Goal: Navigation & Orientation: Find specific page/section

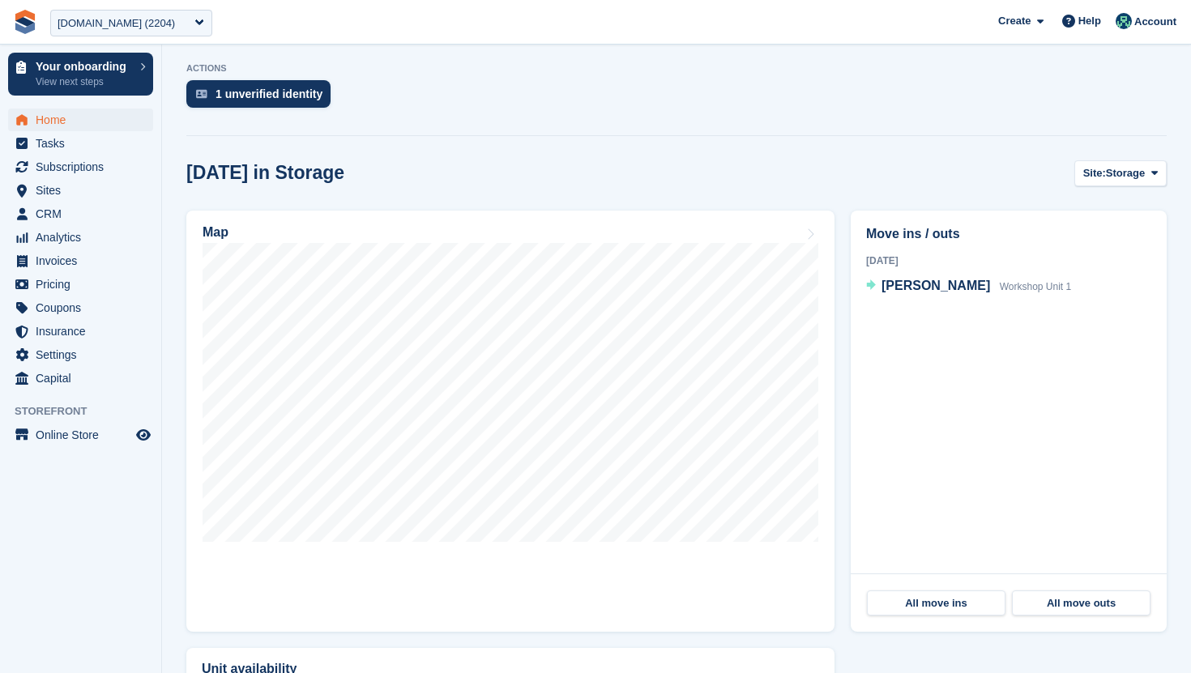
scroll to position [499, 0]
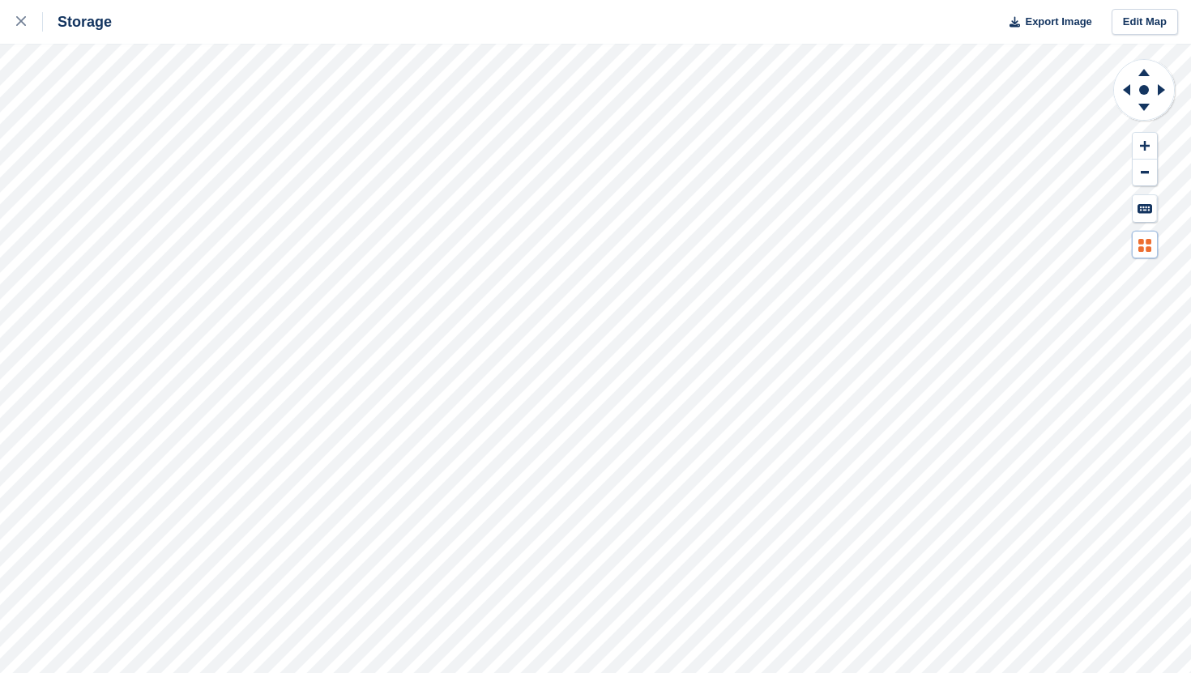
click at [1153, 249] on button at bounding box center [1145, 245] width 24 height 27
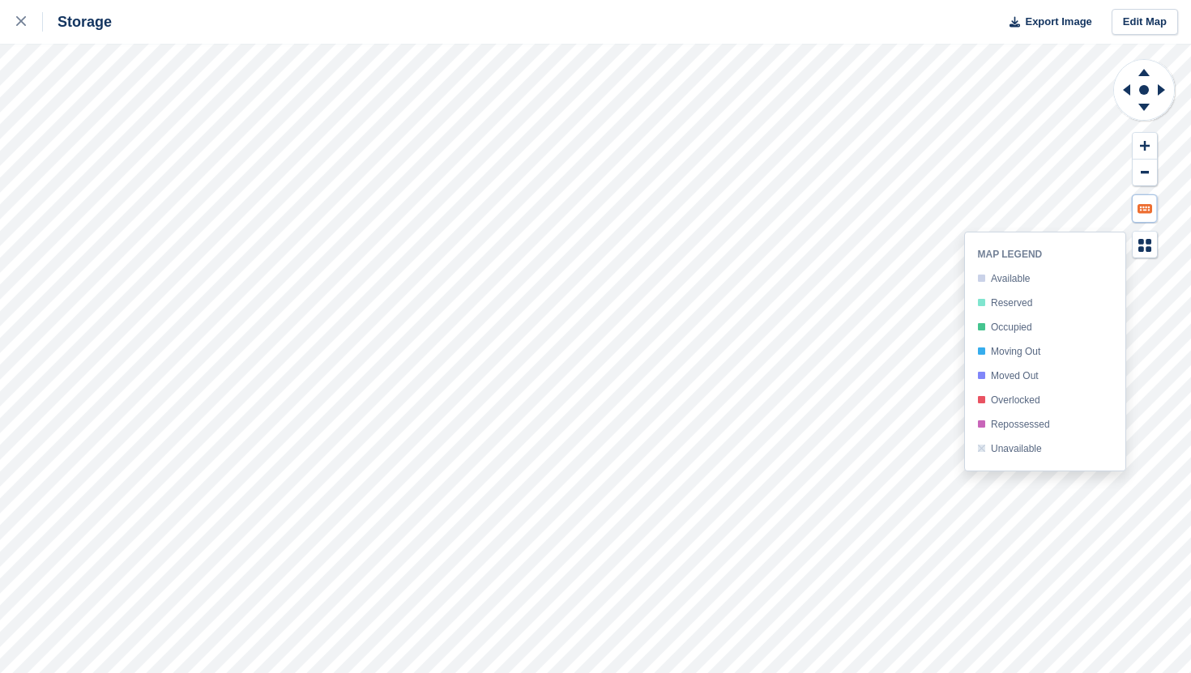
click at [1148, 213] on button at bounding box center [1145, 208] width 24 height 27
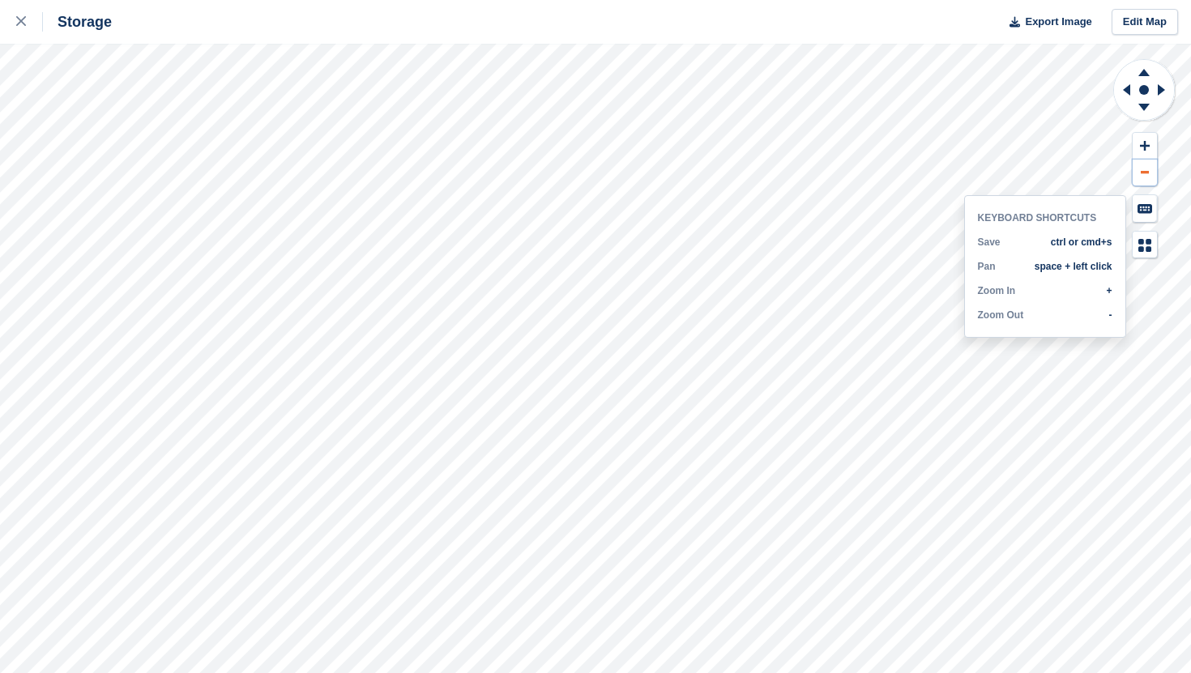
click at [1150, 169] on button at bounding box center [1145, 173] width 24 height 27
click at [1144, 247] on icon at bounding box center [1144, 245] width 13 height 13
click at [29, 30] on div at bounding box center [29, 21] width 27 height 19
